Goal: Information Seeking & Learning: Learn about a topic

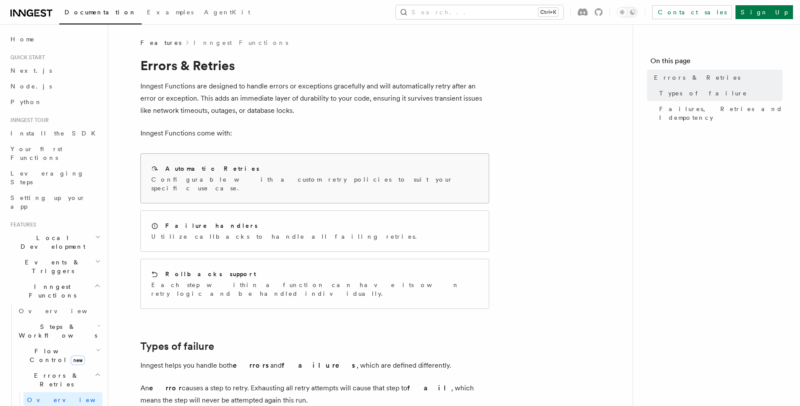
click at [276, 183] on p "Configurable with a custom retry policies to suit your specific use case." at bounding box center [314, 183] width 327 height 17
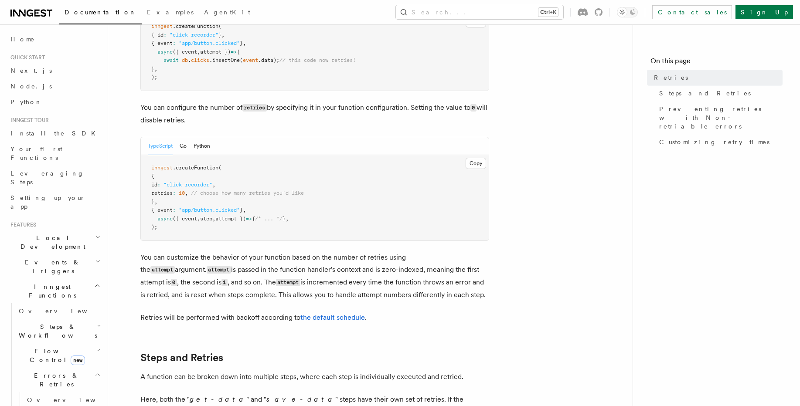
scroll to position [157, 0]
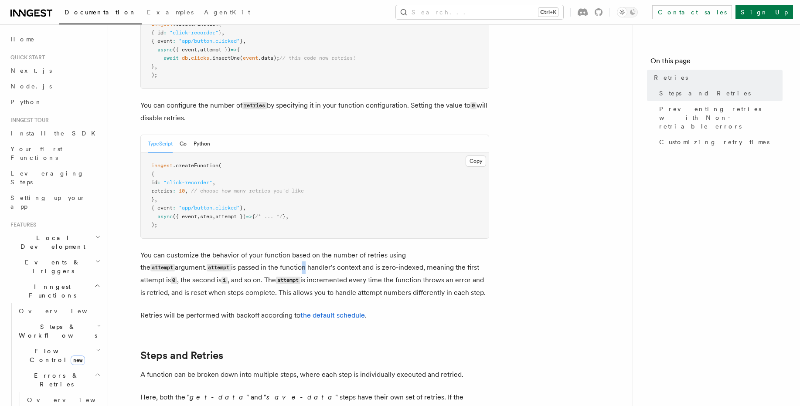
drag, startPoint x: 233, startPoint y: 251, endPoint x: 238, endPoint y: 263, distance: 13.7
click at [238, 263] on p "You can customize the behavior of your function based on the number of retries …" at bounding box center [314, 274] width 349 height 50
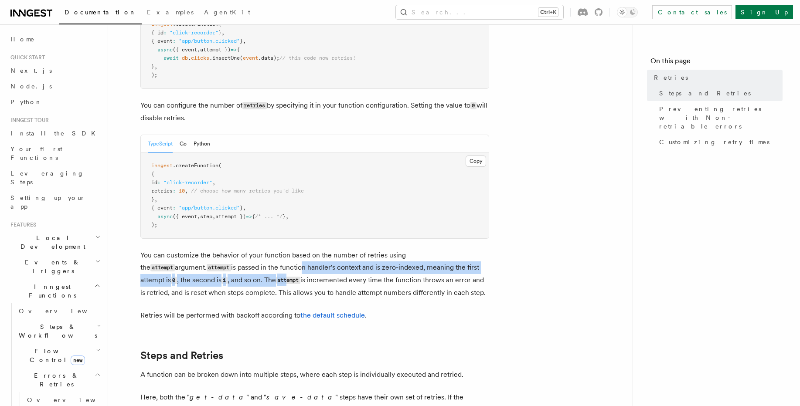
click at [238, 263] on p "You can customize the behavior of your function based on the number of retries …" at bounding box center [314, 274] width 349 height 50
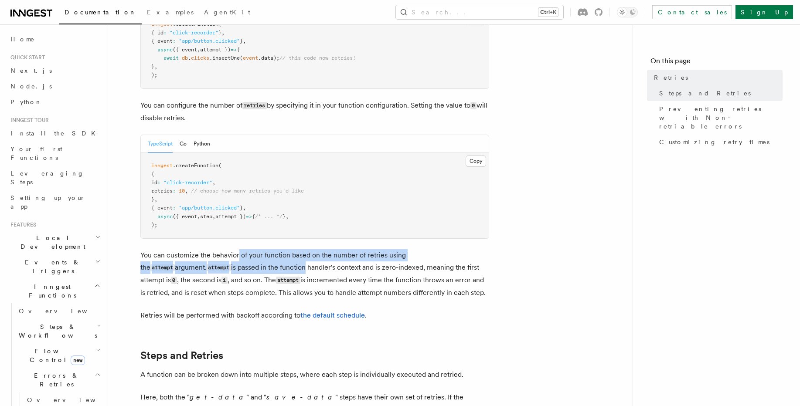
drag, startPoint x: 238, startPoint y: 258, endPoint x: 238, endPoint y: 245, distance: 13.5
click at [238, 249] on p "You can customize the behavior of your function based on the number of retries …" at bounding box center [314, 274] width 349 height 50
click at [244, 263] on p "You can customize the behavior of your function based on the number of retries …" at bounding box center [314, 274] width 349 height 50
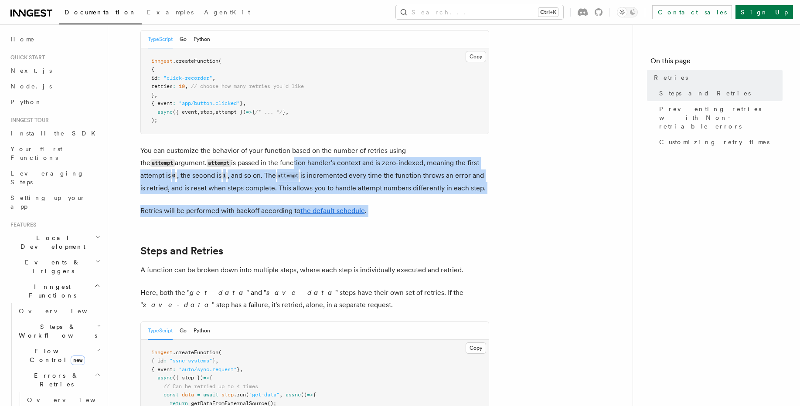
drag, startPoint x: 235, startPoint y: 211, endPoint x: 225, endPoint y: 149, distance: 63.3
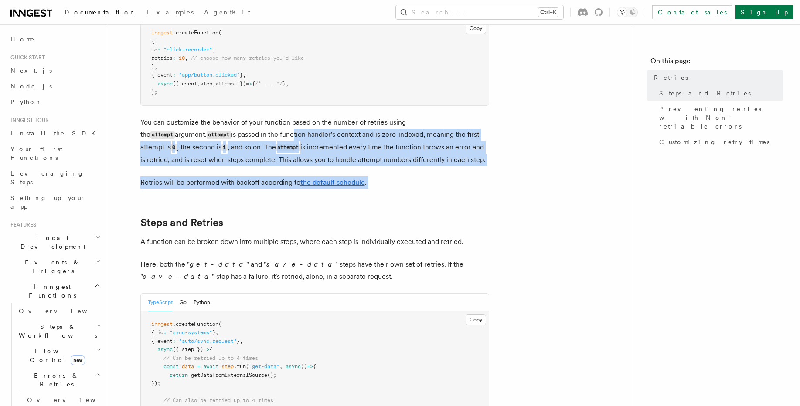
scroll to position [366, 0]
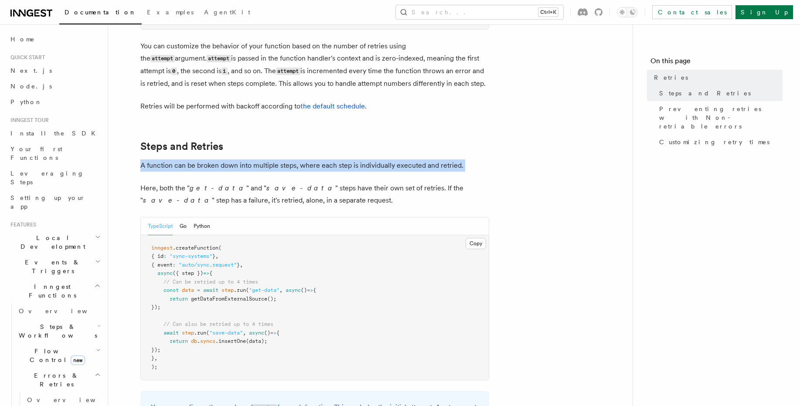
drag, startPoint x: 218, startPoint y: 164, endPoint x: 219, endPoint y: 147, distance: 16.6
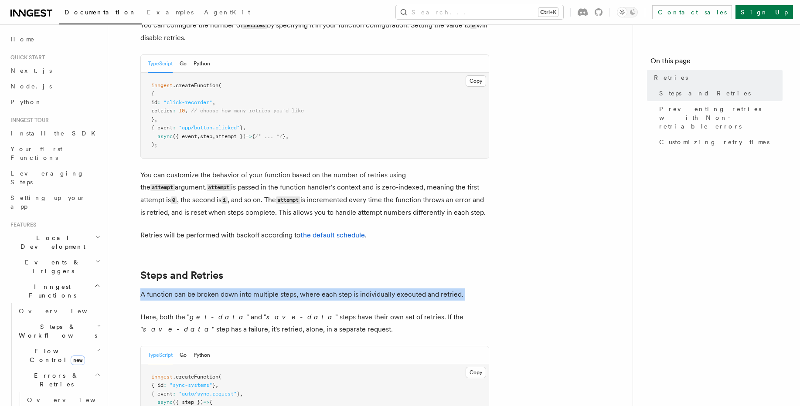
scroll to position [209, 0]
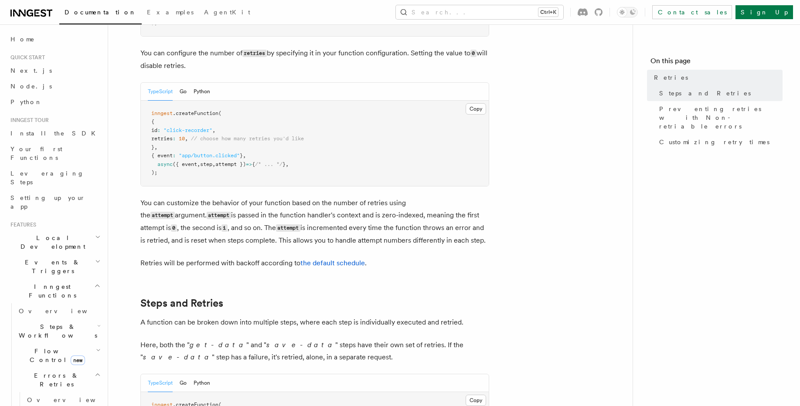
click at [212, 136] on span "// choose how many retries you'd like" at bounding box center [247, 139] width 113 height 6
drag, startPoint x: 219, startPoint y: 125, endPoint x: 289, endPoint y: 130, distance: 69.5
click at [288, 130] on pre "inngest .createFunction ( { id : "click-recorder" , retries : 10 , // choose ho…" at bounding box center [315, 143] width 348 height 85
click at [290, 130] on pre "inngest .createFunction ( { id : "click-recorder" , retries : 10 , // choose ho…" at bounding box center [315, 143] width 348 height 85
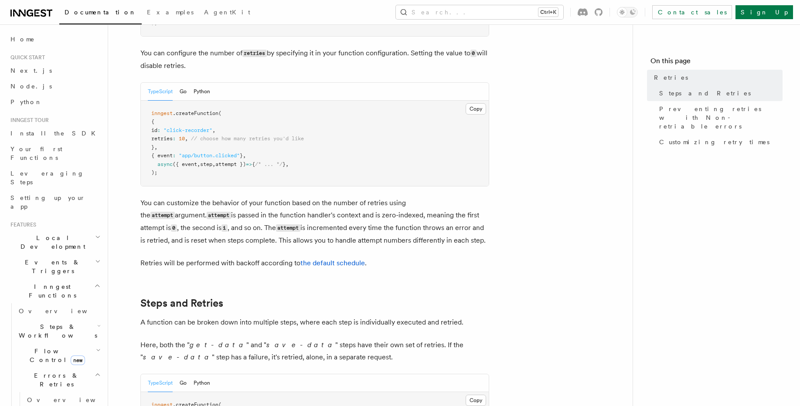
click at [173, 136] on span "retries" at bounding box center [161, 139] width 21 height 6
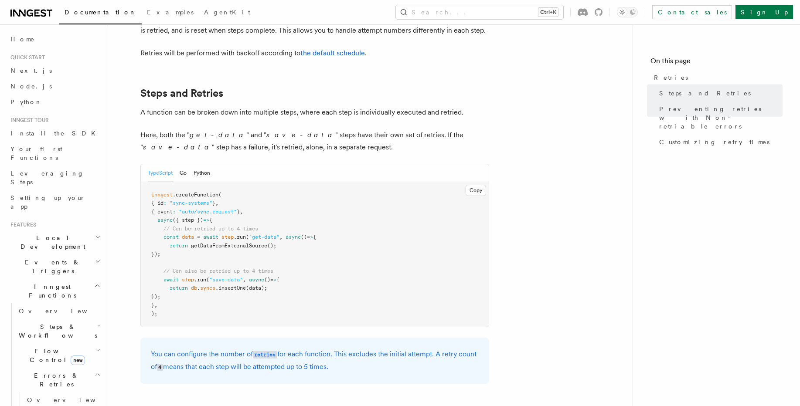
scroll to position [419, 0]
drag, startPoint x: 196, startPoint y: 189, endPoint x: 204, endPoint y: 195, distance: 10.2
click at [201, 193] on code "inngest .createFunction ( { id : "sync-systems" } , { event : "auto/sync.reques…" at bounding box center [233, 255] width 165 height 125
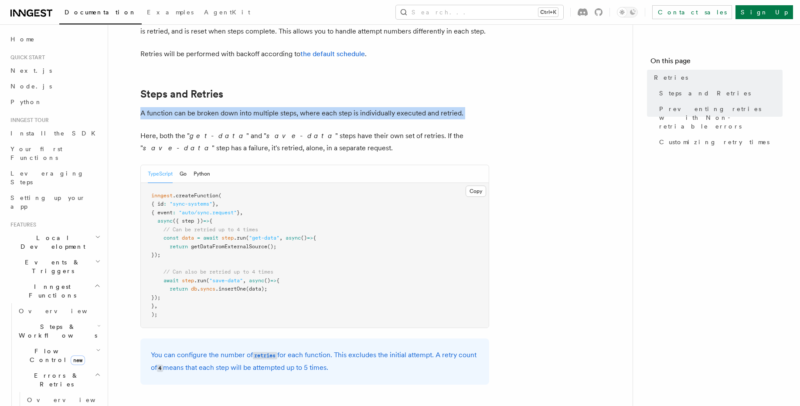
drag, startPoint x: 241, startPoint y: 95, endPoint x: 262, endPoint y: 123, distance: 34.6
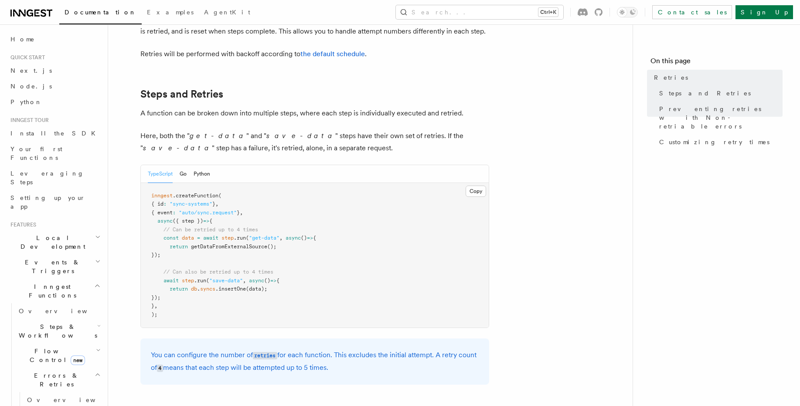
click at [266, 132] on em "save-data" at bounding box center [300, 136] width 69 height 8
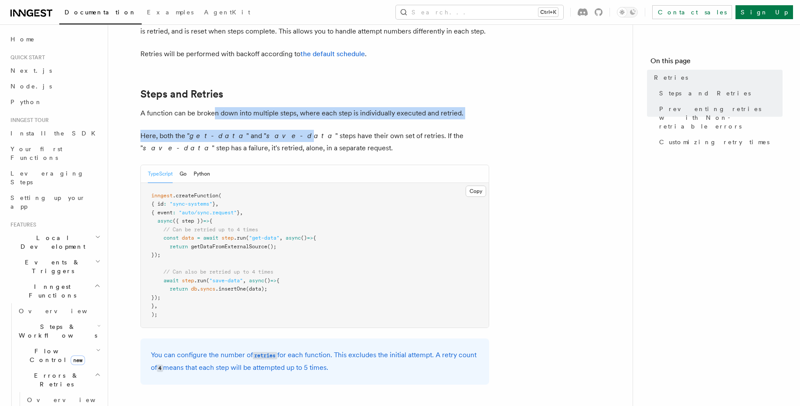
drag, startPoint x: 249, startPoint y: 117, endPoint x: 212, endPoint y: 105, distance: 38.7
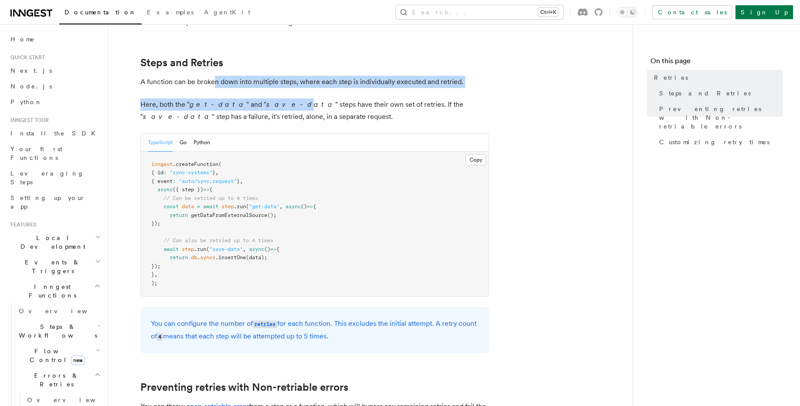
scroll to position [575, 0]
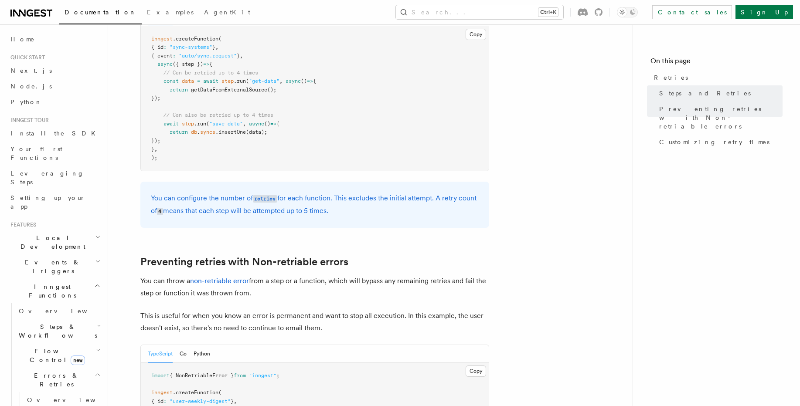
drag, startPoint x: 204, startPoint y: 203, endPoint x: 211, endPoint y: 214, distance: 13.9
click at [211, 214] on div "You can configure the number of retries for each function. This excludes the in…" at bounding box center [314, 205] width 349 height 46
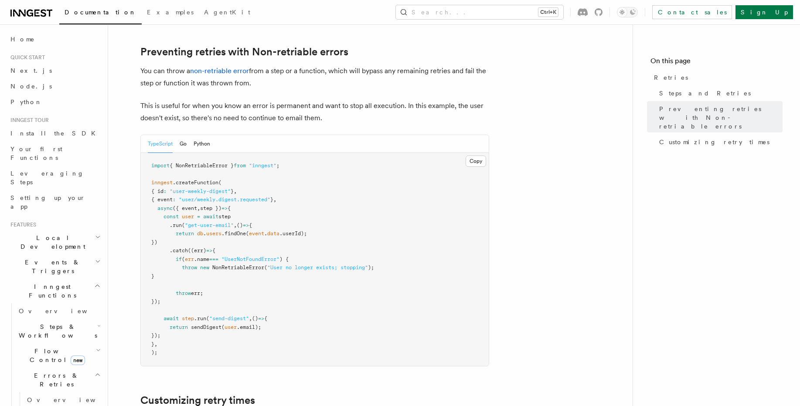
scroll to position [785, 0]
drag, startPoint x: 262, startPoint y: 97, endPoint x: 292, endPoint y: 97, distance: 30.1
click at [292, 101] on p "This is useful for when you know an error is permanent and want to stop all exe…" at bounding box center [314, 113] width 349 height 24
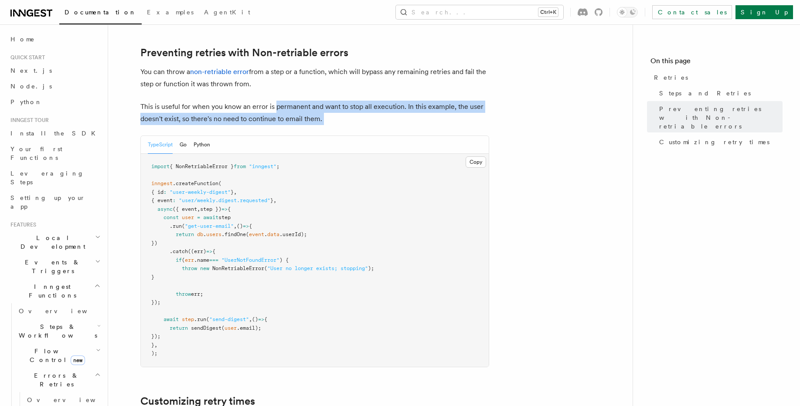
drag, startPoint x: 304, startPoint y: 100, endPoint x: 349, endPoint y: 109, distance: 45.4
click at [346, 109] on p "This is useful for when you know an error is permanent and want to stop all exe…" at bounding box center [314, 113] width 349 height 24
click at [349, 109] on p "This is useful for when you know an error is permanent and want to stop all exe…" at bounding box center [314, 113] width 349 height 24
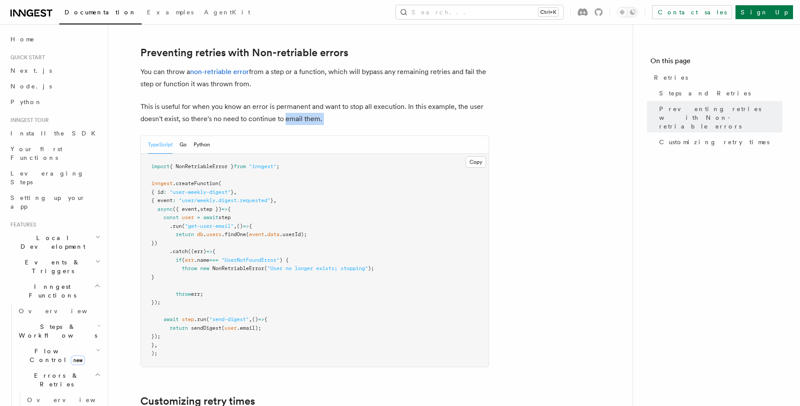
drag, startPoint x: 319, startPoint y: 104, endPoint x: 296, endPoint y: 103, distance: 22.7
click at [296, 103] on p "This is useful for when you know an error is permanent and want to stop all exe…" at bounding box center [314, 113] width 349 height 24
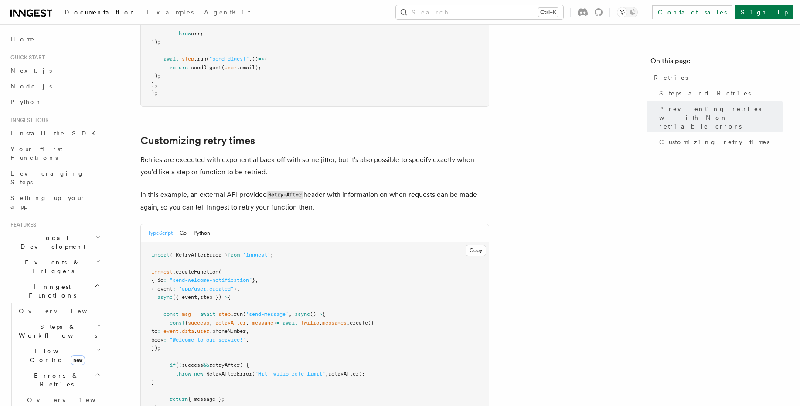
scroll to position [1046, 0]
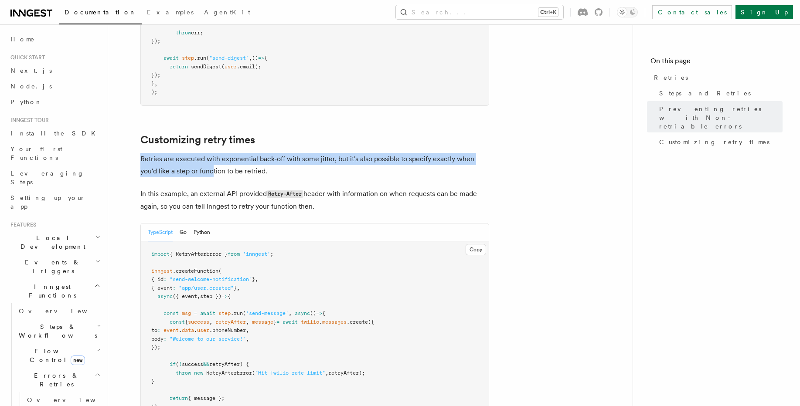
drag, startPoint x: 211, startPoint y: 146, endPoint x: 215, endPoint y: 159, distance: 12.8
click at [215, 160] on p "Retries are executed with exponential back-off with some jitter, but it's also …" at bounding box center [314, 165] width 349 height 24
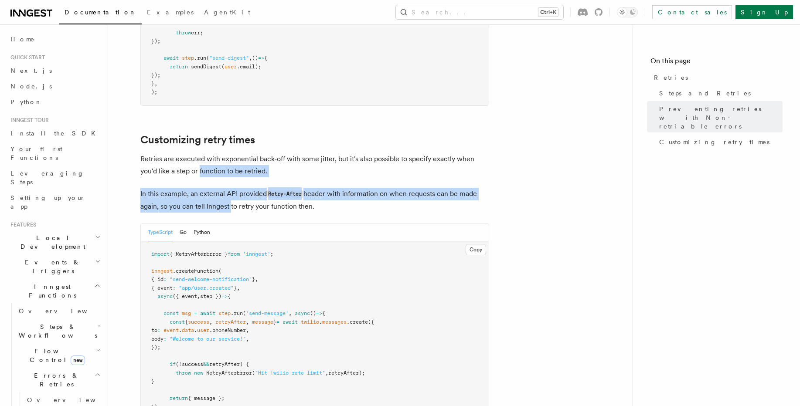
click at [220, 192] on p "In this example, an external API provided Retry-After header with information o…" at bounding box center [314, 200] width 349 height 25
click at [254, 194] on p "In this example, an external API provided Retry-After header with information o…" at bounding box center [314, 200] width 349 height 25
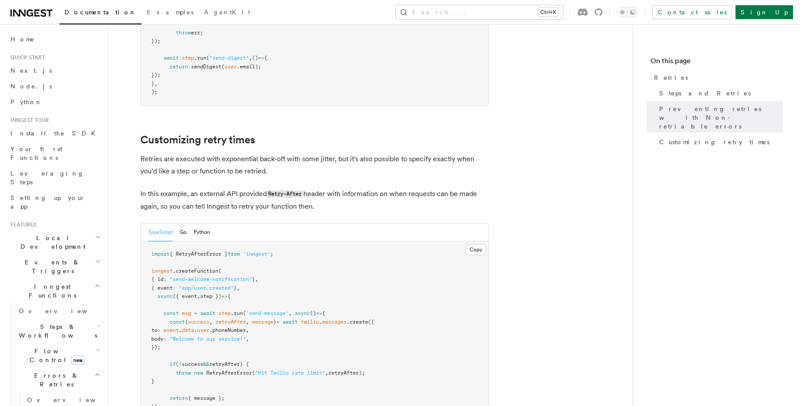
click at [255, 196] on p "In this example, an external API provided Retry-After header with information o…" at bounding box center [314, 200] width 349 height 25
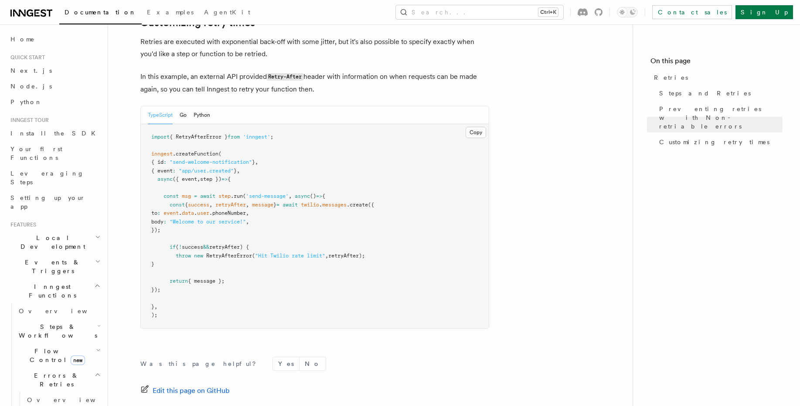
scroll to position [1143, 0]
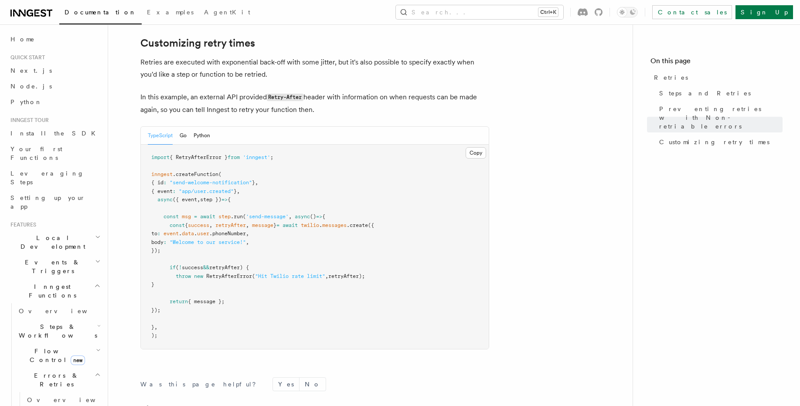
click at [347, 273] on span "retryAfter);" at bounding box center [346, 276] width 37 height 6
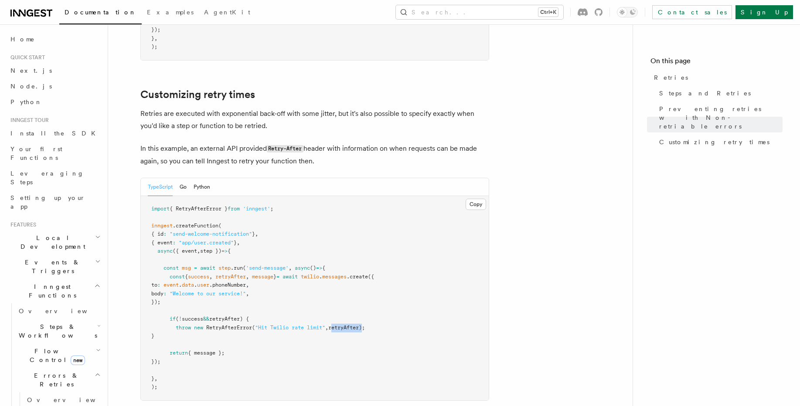
scroll to position [1091, 0]
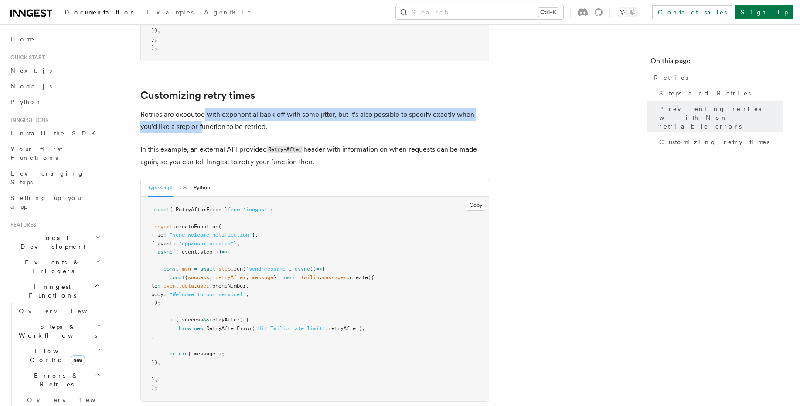
drag, startPoint x: 202, startPoint y: 103, endPoint x: 204, endPoint y: 112, distance: 9.3
click at [204, 112] on p "Retries are executed with exponential back-off with some jitter, but it's also …" at bounding box center [314, 121] width 349 height 24
drag, startPoint x: 205, startPoint y: 107, endPoint x: 213, endPoint y: 122, distance: 16.8
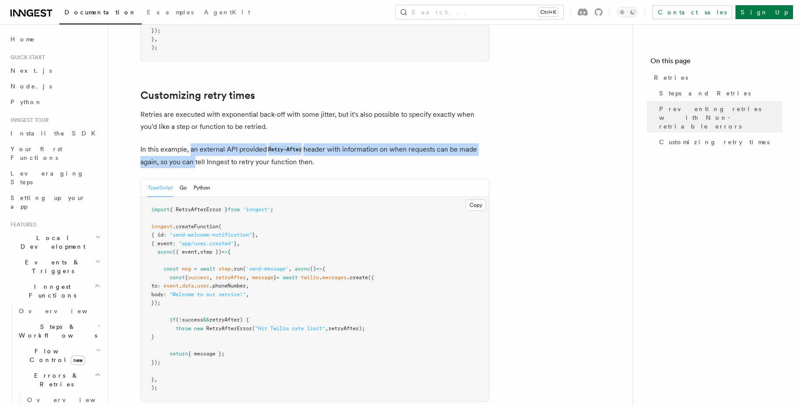
drag, startPoint x: 190, startPoint y: 140, endPoint x: 192, endPoint y: 146, distance: 6.9
click at [192, 146] on p "In this example, an external API provided Retry-After header with information o…" at bounding box center [314, 155] width 349 height 25
click at [191, 143] on p "In this example, an external API provided Retry-After header with information o…" at bounding box center [314, 155] width 349 height 25
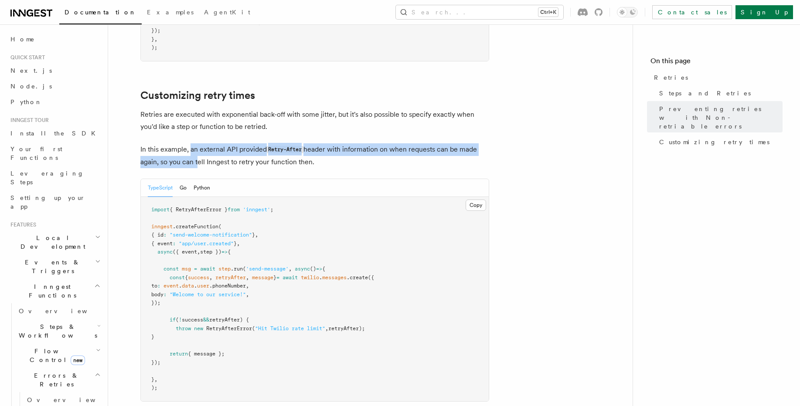
drag, startPoint x: 191, startPoint y: 143, endPoint x: 194, endPoint y: 147, distance: 5.6
click at [194, 147] on p "In this example, an external API provided Retry-After header with information o…" at bounding box center [314, 155] width 349 height 25
click at [197, 143] on p "In this example, an external API provided Retry-After header with information o…" at bounding box center [314, 155] width 349 height 25
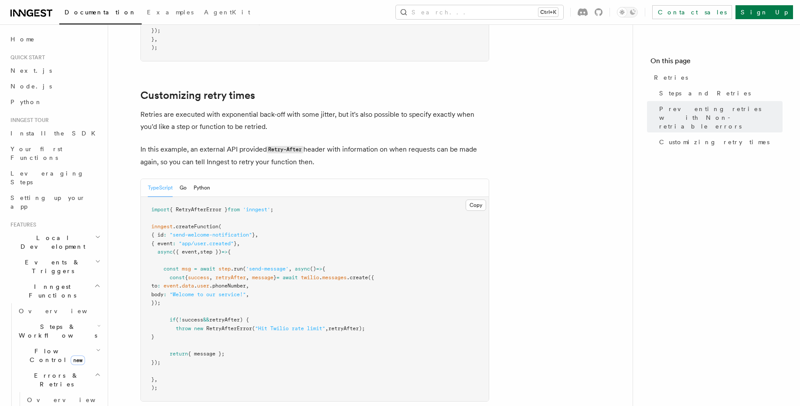
drag, startPoint x: 199, startPoint y: 136, endPoint x: 202, endPoint y: 150, distance: 13.5
click at [202, 150] on p "In this example, an external API provided Retry-After header with information o…" at bounding box center [314, 155] width 349 height 25
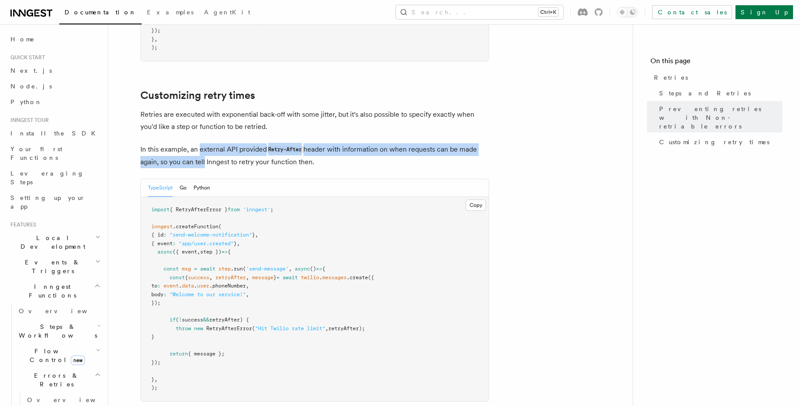
click at [202, 150] on p "In this example, an external API provided Retry-After header with information o…" at bounding box center [314, 155] width 349 height 25
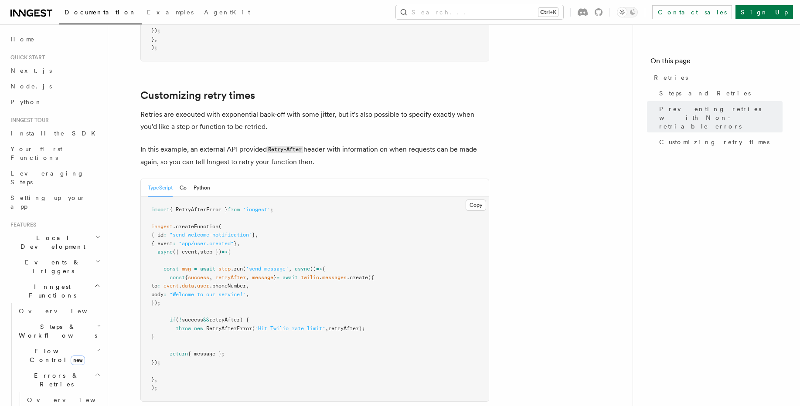
click at [244, 317] on span "retryAfter) {" at bounding box center [229, 320] width 40 height 6
click at [237, 326] on span "RetryAfterError" at bounding box center [229, 329] width 46 height 6
click at [240, 326] on span "RetryAfterError" at bounding box center [229, 329] width 46 height 6
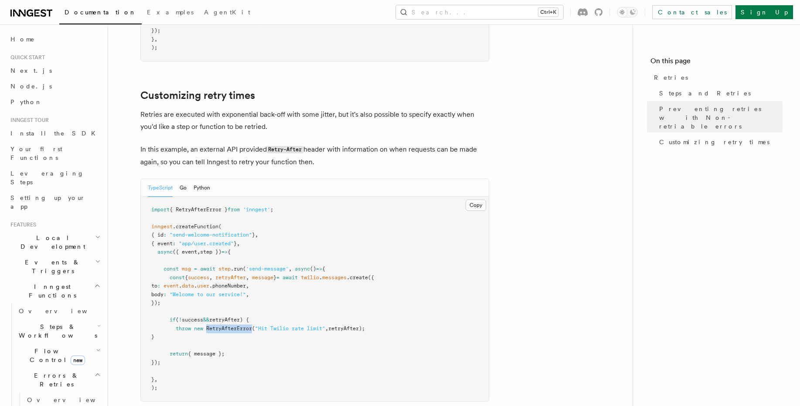
click at [240, 326] on span "RetryAfterError" at bounding box center [229, 329] width 46 height 6
click at [346, 326] on span "retryAfter);" at bounding box center [346, 329] width 37 height 6
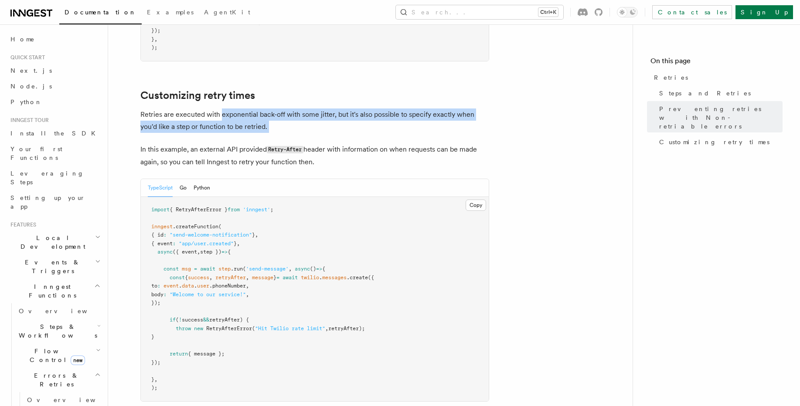
drag, startPoint x: 222, startPoint y: 120, endPoint x: 221, endPoint y: 107, distance: 13.1
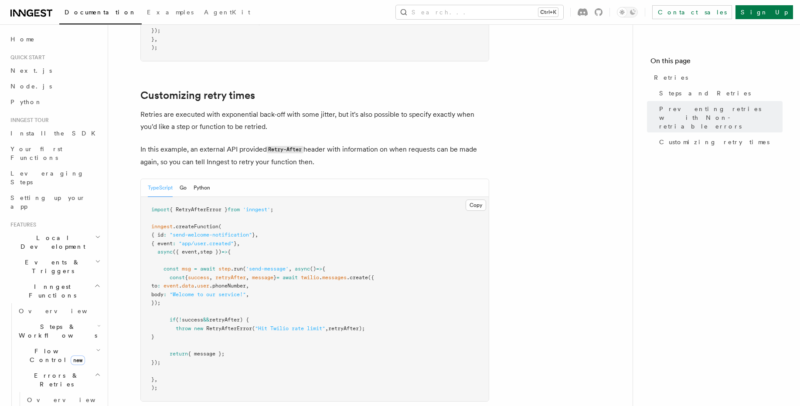
click at [184, 207] on span "{ RetryAfterError }" at bounding box center [199, 210] width 58 height 6
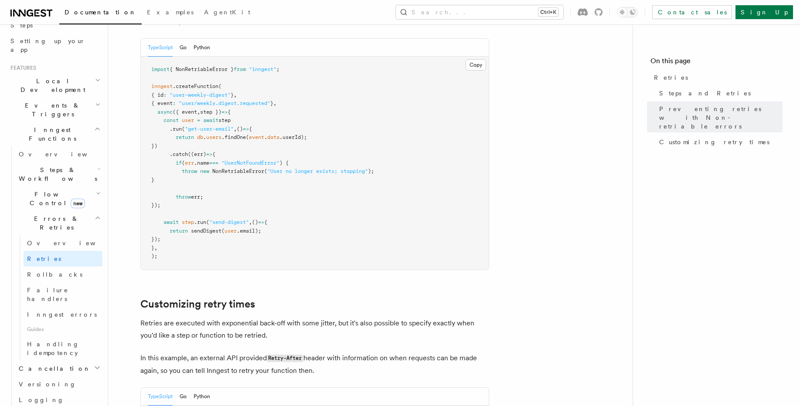
scroll to position [882, 0]
click at [192, 194] on span "err;" at bounding box center [197, 197] width 12 height 6
click at [189, 152] on span "((err)" at bounding box center [197, 155] width 18 height 6
drag, startPoint x: 302, startPoint y: 59, endPoint x: 150, endPoint y: 60, distance: 152.2
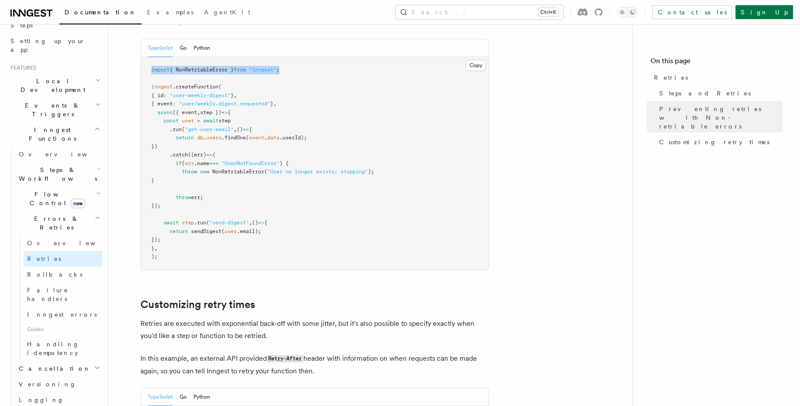
click at [150, 60] on pre "import { NonRetriableError } from "inngest" ; inngest .createFunction ( { id : …" at bounding box center [315, 163] width 348 height 213
copy span "import { NonRetriableError } from "inngest" ;"
click at [240, 160] on span ""UserNotFoundError"" at bounding box center [250, 163] width 58 height 6
click at [204, 160] on span ".name" at bounding box center [201, 163] width 15 height 6
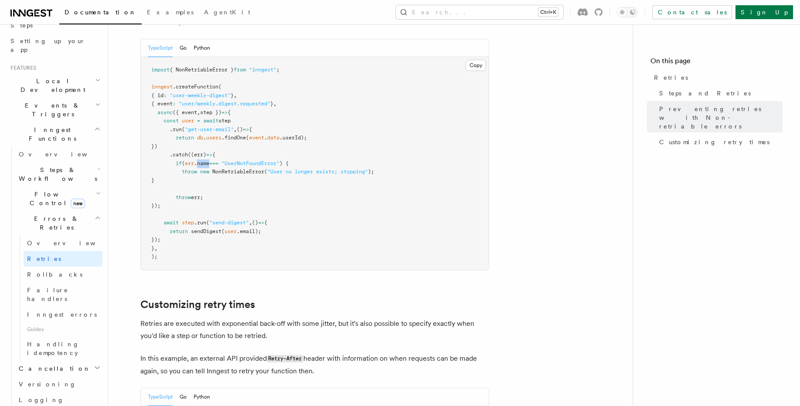
click at [204, 160] on span ".name" at bounding box center [201, 163] width 15 height 6
click at [193, 160] on span "err" at bounding box center [189, 163] width 9 height 6
click at [216, 135] on span "users" at bounding box center [213, 138] width 15 height 6
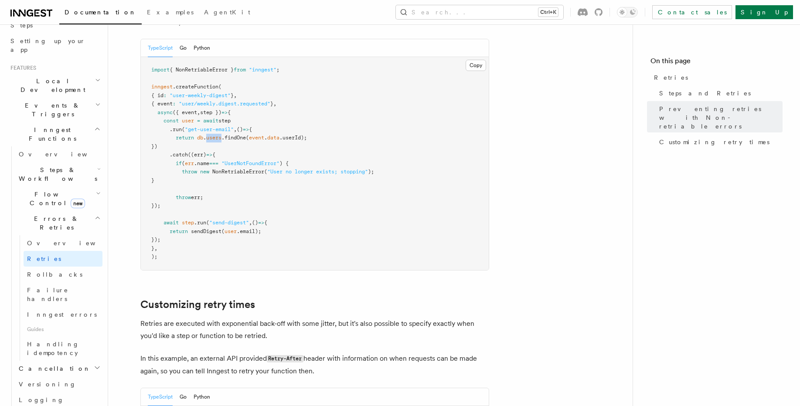
drag, startPoint x: 213, startPoint y: 188, endPoint x: 180, endPoint y: 174, distance: 35.4
click at [180, 174] on pre "import { NonRetriableError } from "inngest" ; inngest .createFunction ( { id : …" at bounding box center [315, 163] width 348 height 213
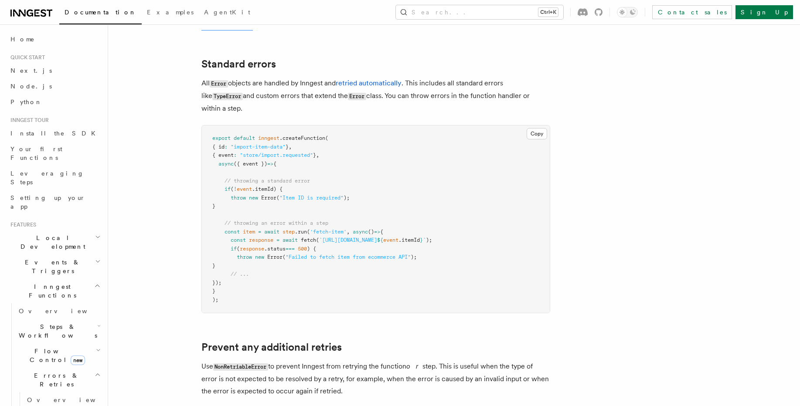
scroll to position [105, 0]
drag, startPoint x: 317, startPoint y: 79, endPoint x: 328, endPoint y: 91, distance: 15.7
click at [327, 89] on p "All Error objects are handled by Inngest and retried automatically . This inclu…" at bounding box center [375, 95] width 349 height 37
click at [328, 91] on p "All Error objects are handled by Inngest and retried automatically . This inclu…" at bounding box center [375, 95] width 349 height 37
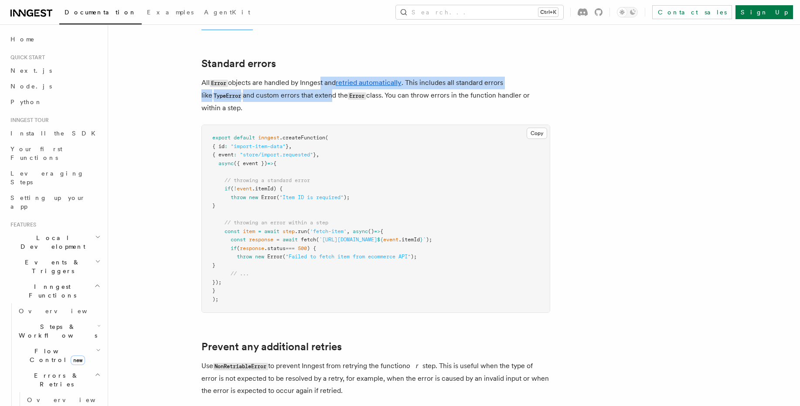
drag, startPoint x: 320, startPoint y: 83, endPoint x: 319, endPoint y: 97, distance: 13.6
click at [319, 95] on p "All Error objects are handled by Inngest and retried automatically . This inclu…" at bounding box center [375, 95] width 349 height 37
click at [319, 97] on p "All Error objects are handled by Inngest and retried automatically . This inclu…" at bounding box center [375, 95] width 349 height 37
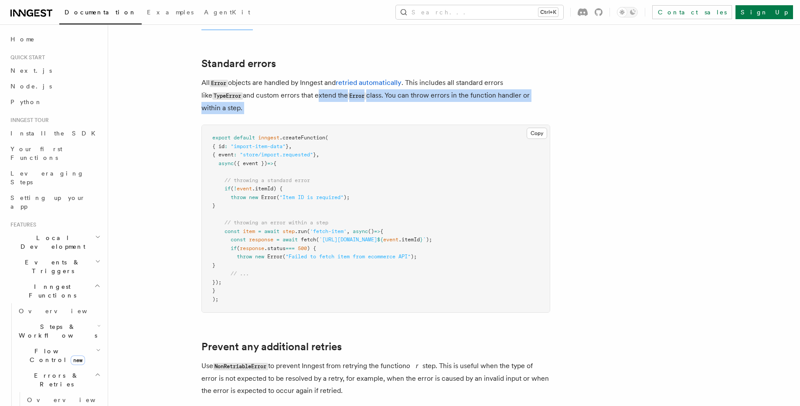
drag, startPoint x: 318, startPoint y: 97, endPoint x: 320, endPoint y: 107, distance: 10.2
click at [320, 106] on p "All Error objects are handled by Inngest and retried automatically . This inclu…" at bounding box center [375, 95] width 349 height 37
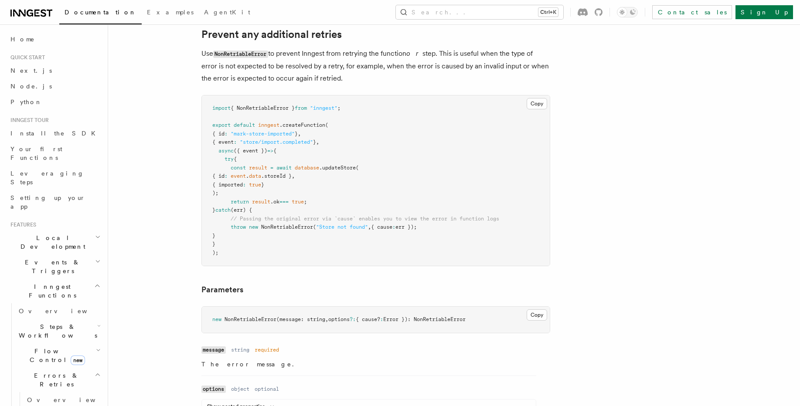
scroll to position [419, 0]
click at [296, 222] on pre "import { NonRetriableError } from "inngest" ; export default inngest .createFun…" at bounding box center [376, 179] width 348 height 170
click at [298, 225] on pre "import { NonRetriableError } from "inngest" ; export default inngest .createFun…" at bounding box center [376, 179] width 348 height 170
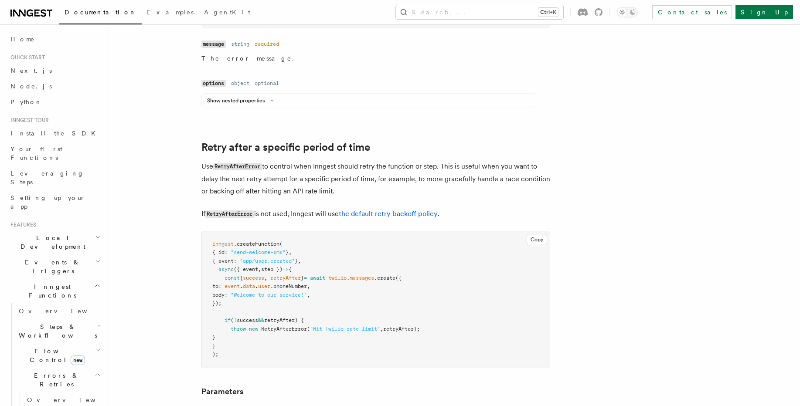
scroll to position [732, 0]
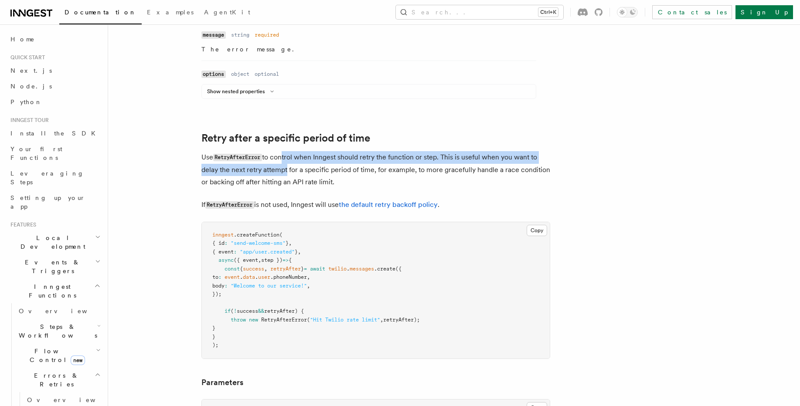
click at [285, 172] on p "Use RetryAfterError to control when Inngest should retry the function or step. …" at bounding box center [375, 169] width 349 height 37
click at [285, 173] on p "Use RetryAfterError to control when Inngest should retry the function or step. …" at bounding box center [375, 169] width 349 height 37
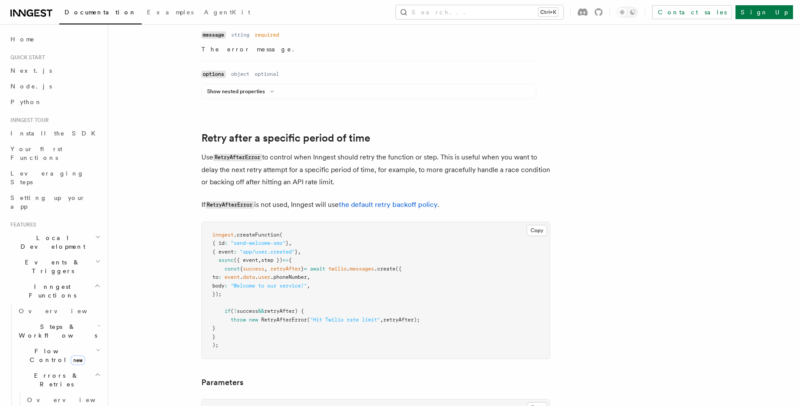
click at [352, 291] on pre "inngest .createFunction ( { id : "send-welcome-sms" } , { event : "app/user.cre…" at bounding box center [376, 290] width 348 height 136
click at [352, 293] on pre "inngest .createFunction ( { id : "send-welcome-sms" } , { event : "app/user.cre…" at bounding box center [376, 290] width 348 height 136
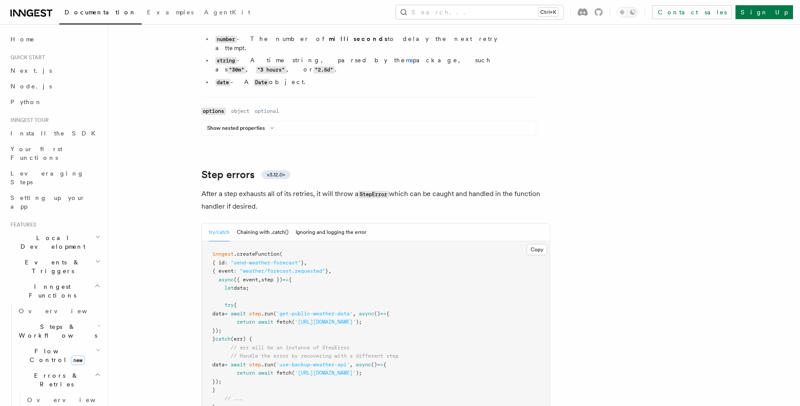
scroll to position [1256, 0]
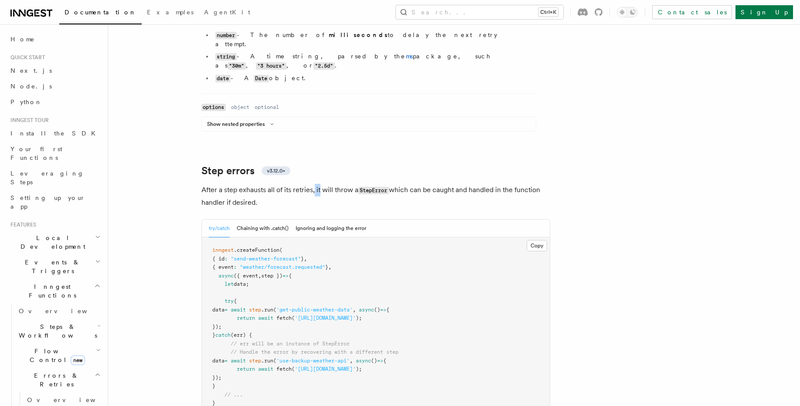
click at [320, 184] on p "After a step exhausts all of its retries, it will throw a StepError which can b…" at bounding box center [375, 196] width 349 height 25
drag, startPoint x: 320, startPoint y: 170, endPoint x: 315, endPoint y: 153, distance: 18.4
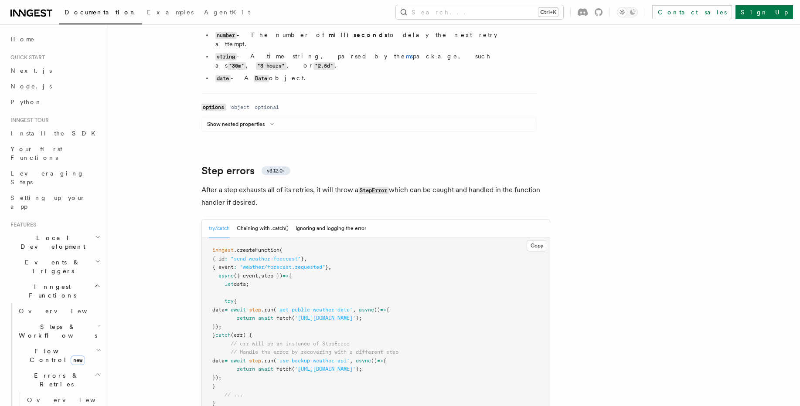
click at [314, 184] on p "After a step exhausts all of its retries, it will throw a StepError which can b…" at bounding box center [375, 196] width 349 height 25
drag, startPoint x: 343, startPoint y: 289, endPoint x: 344, endPoint y: 305, distance: 15.7
click at [344, 305] on pre "inngest .createFunction ( { id : "send-weather-forecast" } , { event : "weather…" at bounding box center [376, 331] width 348 height 187
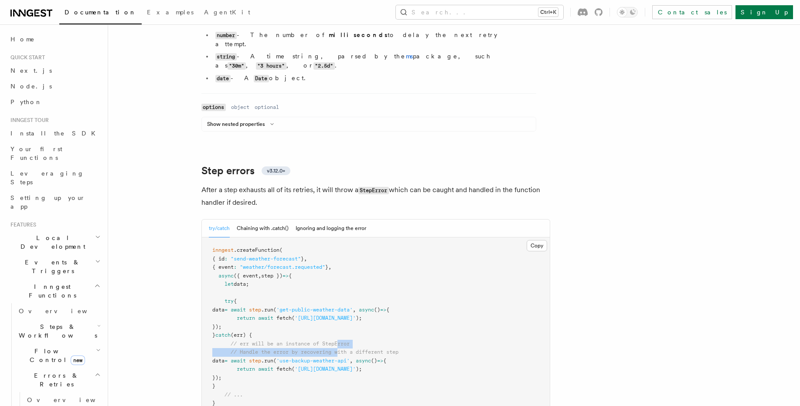
click at [341, 323] on code "inngest .createFunction ( { id : "send-weather-forecast" } , { event : "weather…" at bounding box center [305, 331] width 186 height 168
click at [341, 349] on span "// Handle the error by recovering with a different step" at bounding box center [315, 352] width 168 height 6
click at [333, 310] on pre "inngest .createFunction ( { id : "send-weather-forecast" } , { event : "weather…" at bounding box center [376, 331] width 348 height 187
drag, startPoint x: 289, startPoint y: 327, endPoint x: 290, endPoint y: 331, distance: 4.6
click at [290, 331] on code "inngest .createFunction ( { id : "send-weather-forecast" } , { event : "weather…" at bounding box center [305, 331] width 186 height 168
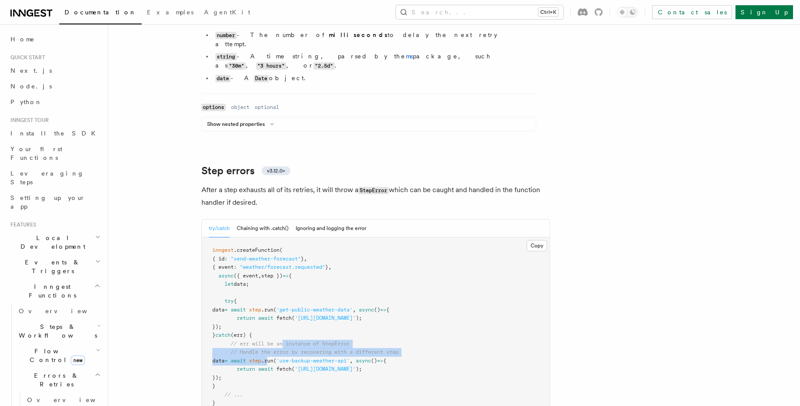
click at [288, 349] on span "// Handle the error by recovering with a different step" at bounding box center [315, 352] width 168 height 6
click at [292, 320] on pre "inngest .createFunction ( { id : "send-weather-forecast" } , { event : "weather…" at bounding box center [376, 331] width 348 height 187
click at [288, 341] on span "// err will be an instance of StepError" at bounding box center [290, 344] width 119 height 6
click at [289, 332] on code "inngest .createFunction ( { id : "send-weather-forecast" } , { event : "weather…" at bounding box center [305, 331] width 186 height 168
click at [289, 349] on span "// Handle the error by recovering with a different step" at bounding box center [315, 352] width 168 height 6
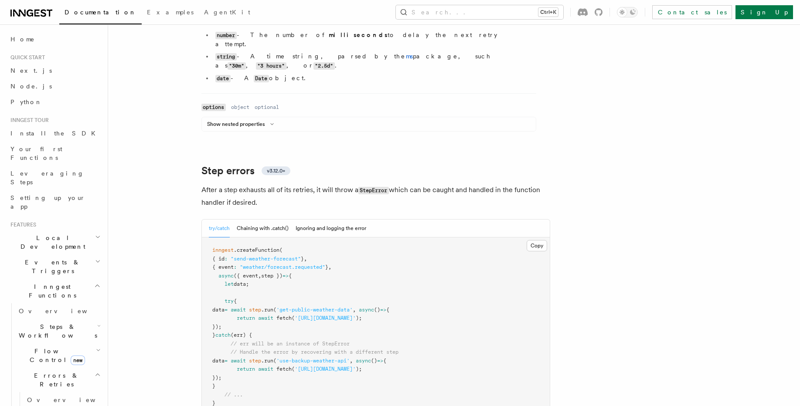
click at [291, 323] on pre "inngest .createFunction ( { id : "send-weather-forecast" } , { event : "weather…" at bounding box center [376, 331] width 348 height 187
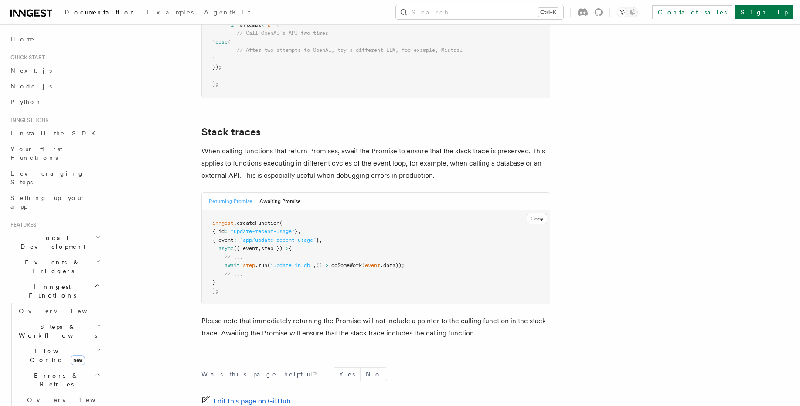
scroll to position [1883, 0]
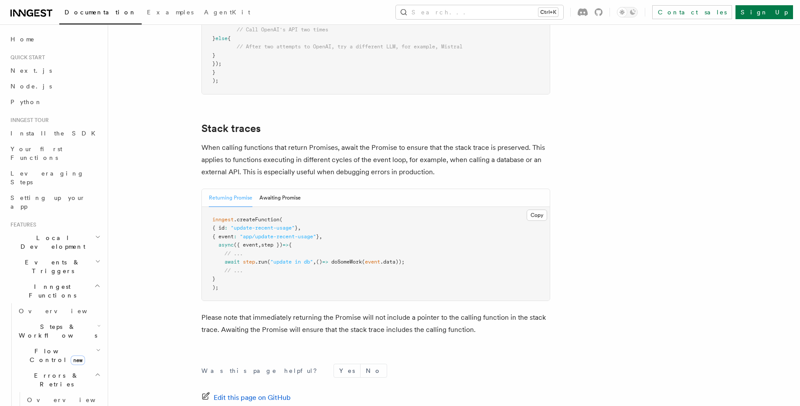
drag, startPoint x: 293, startPoint y: 223, endPoint x: 306, endPoint y: 229, distance: 14.0
click at [306, 229] on pre "inngest .createFunction ( { id : "update-recent-usage" } , { event : "app/updat…" at bounding box center [376, 254] width 348 height 94
click at [317, 238] on pre "inngest .createFunction ( { id : "update-recent-usage" } , { event : "app/updat…" at bounding box center [376, 254] width 348 height 94
click at [317, 240] on pre "inngest .createFunction ( { id : "update-recent-usage" } , { event : "app/updat…" at bounding box center [376, 254] width 348 height 94
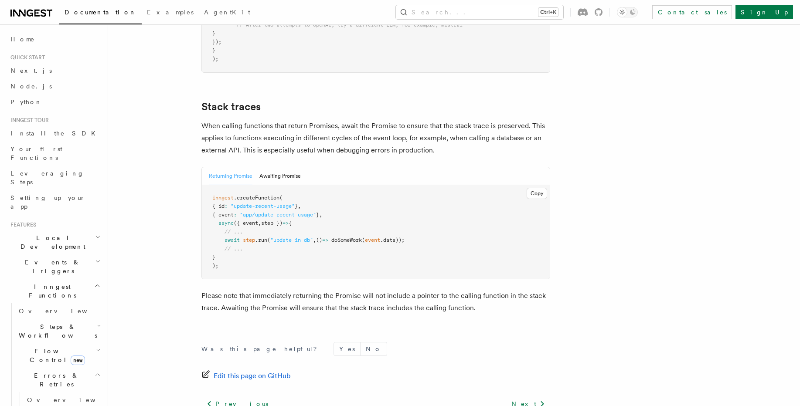
scroll to position [1956, 0]
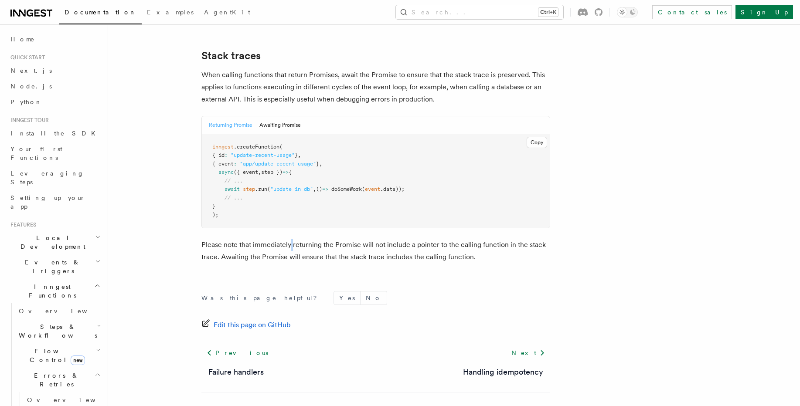
drag, startPoint x: 290, startPoint y: 220, endPoint x: 293, endPoint y: 224, distance: 4.9
click at [293, 239] on p "Please note that immediately returning the Promise will not include a pointer t…" at bounding box center [375, 251] width 349 height 24
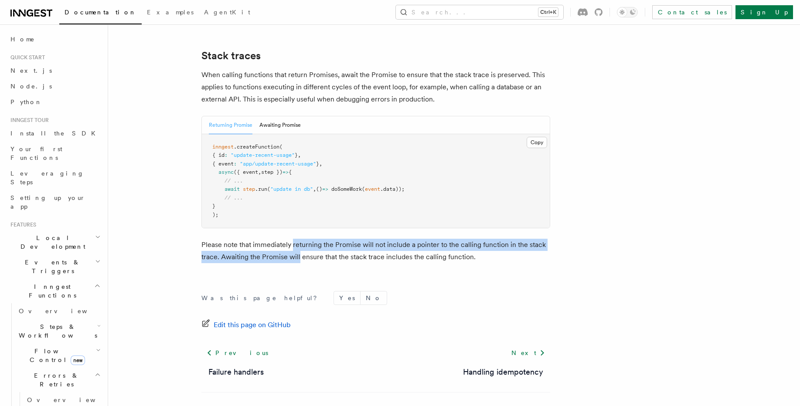
drag, startPoint x: 293, startPoint y: 224, endPoint x: 297, endPoint y: 229, distance: 6.7
click at [297, 239] on p "Please note that immediately returning the Promise will not include a pointer t…" at bounding box center [375, 251] width 349 height 24
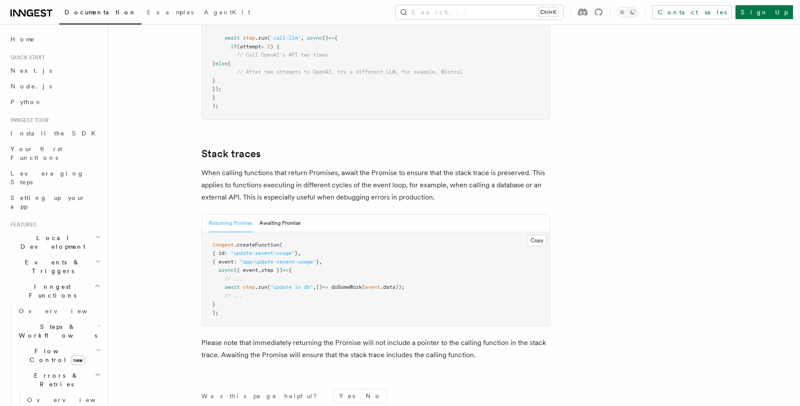
scroll to position [1852, 0]
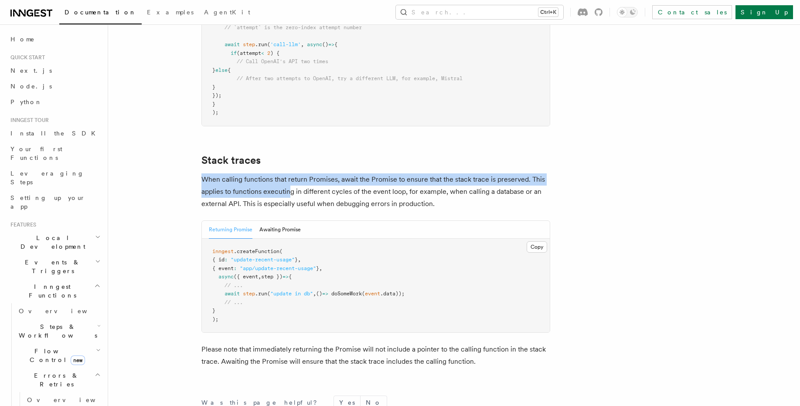
drag, startPoint x: 291, startPoint y: 160, endPoint x: 300, endPoint y: 144, distance: 18.3
